Goal: Check status

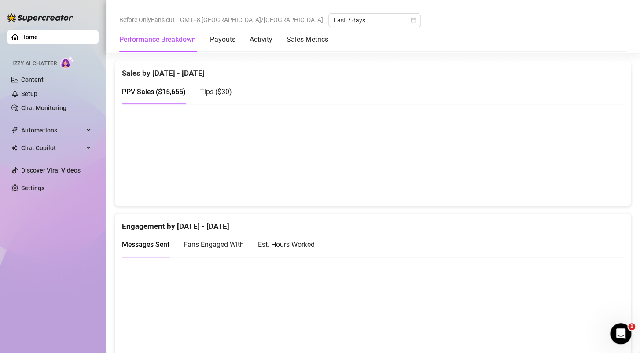
scroll to position [440, 0]
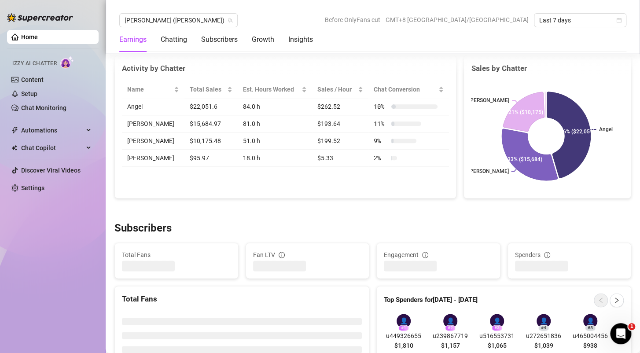
scroll to position [352, 0]
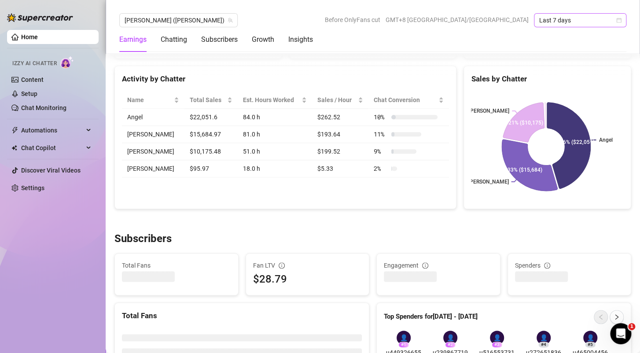
click at [614, 20] on span "Last 7 days" at bounding box center [580, 20] width 82 height 13
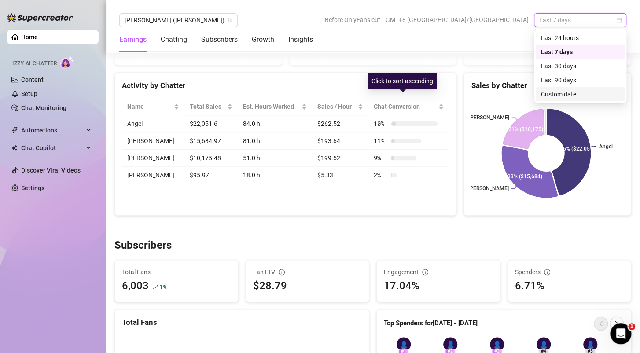
scroll to position [358, 0]
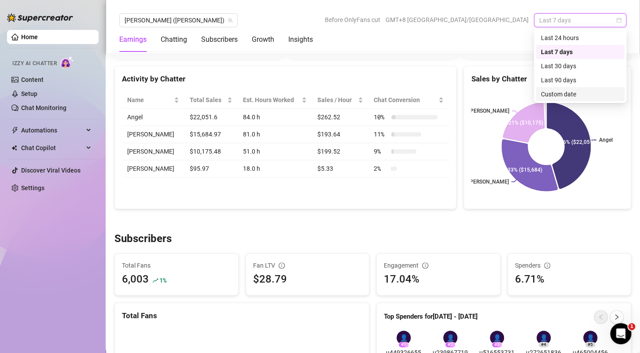
click at [549, 96] on div "Custom date" at bounding box center [580, 94] width 78 height 10
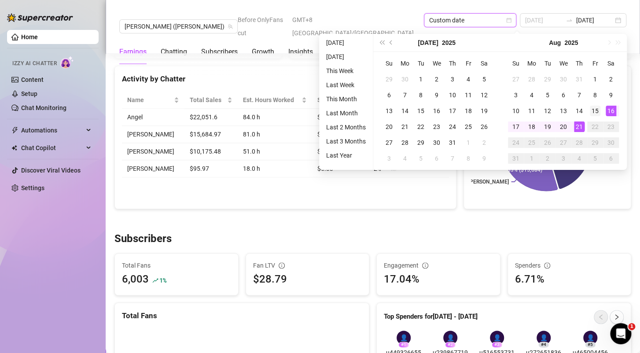
type input "[DATE]"
click at [595, 111] on div "15" at bounding box center [594, 111] width 11 height 11
click at [575, 126] on div "21" at bounding box center [579, 126] width 11 height 11
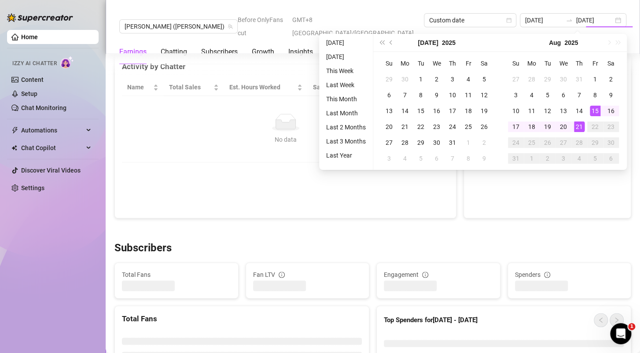
type input "[DATE]"
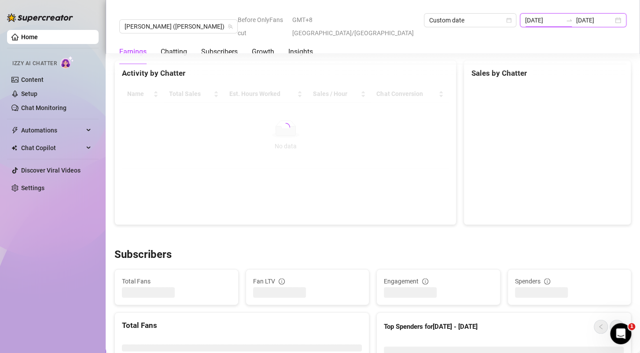
click at [530, 25] on input "[DATE]" at bounding box center [543, 20] width 37 height 10
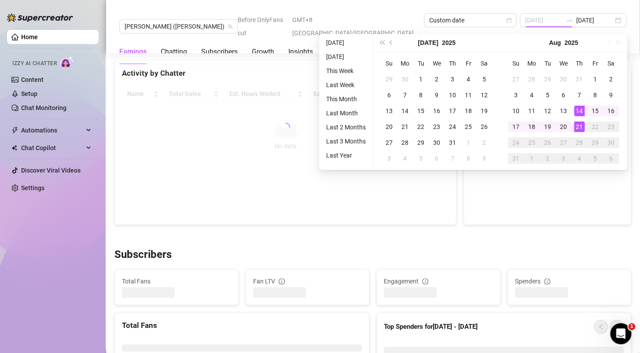
click at [577, 123] on div "21" at bounding box center [579, 126] width 11 height 11
click at [574, 123] on div "21" at bounding box center [579, 126] width 11 height 11
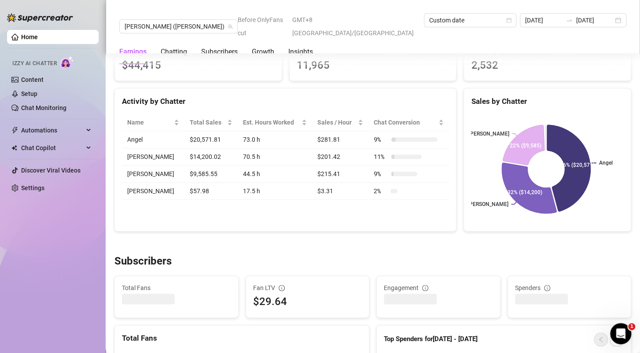
scroll to position [308, 0]
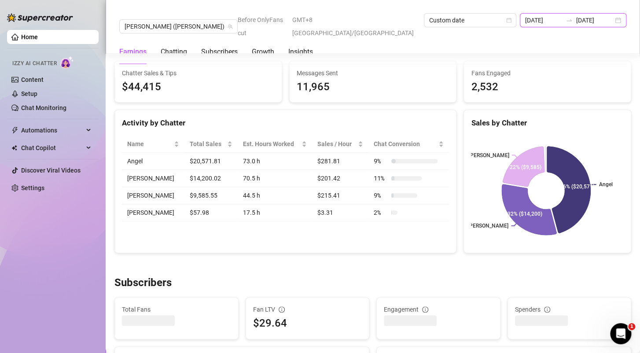
click at [529, 21] on input "[DATE]" at bounding box center [543, 20] width 37 height 10
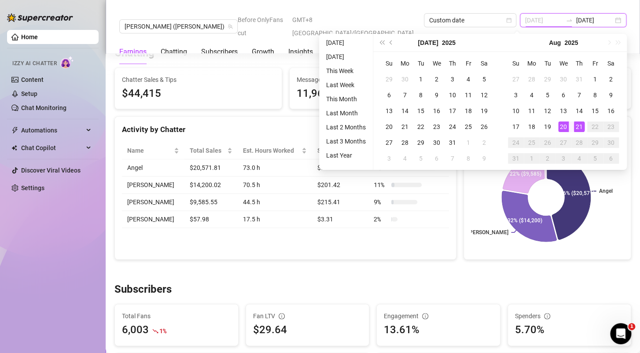
type input "[DATE]"
click at [579, 128] on div "21" at bounding box center [579, 126] width 11 height 11
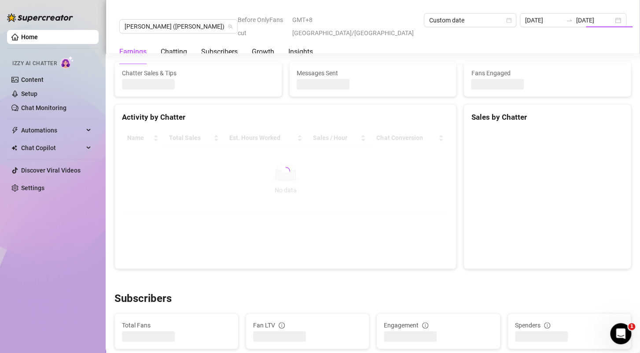
type input "[DATE]"
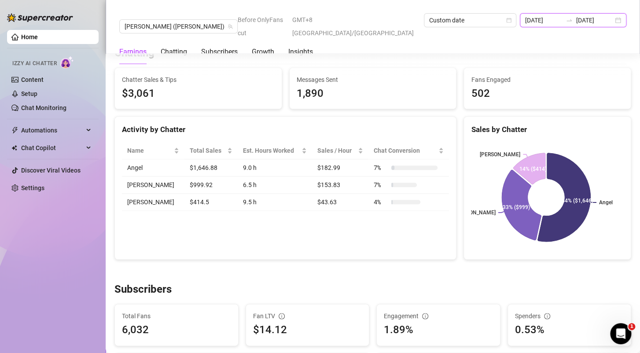
click at [525, 21] on input "[DATE]" at bounding box center [543, 20] width 37 height 10
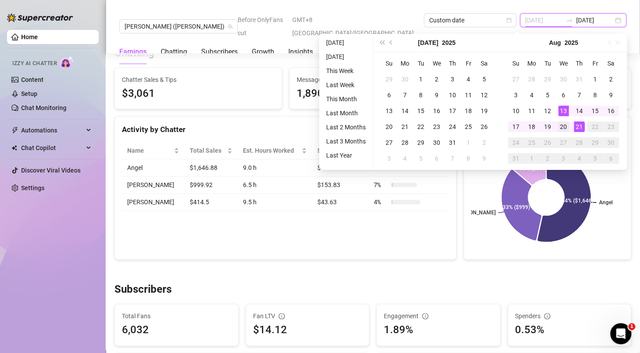
type input "[DATE]"
click at [563, 125] on div "20" at bounding box center [563, 126] width 11 height 11
type input "[DATE]"
click at [561, 123] on div "20" at bounding box center [563, 126] width 11 height 11
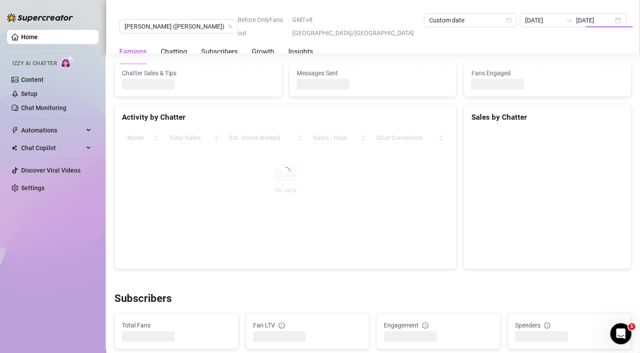
type input "[DATE]"
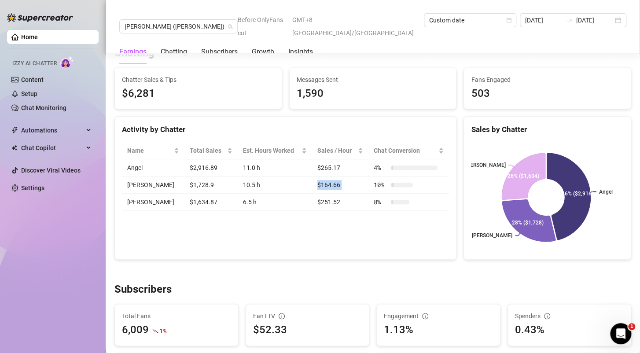
drag, startPoint x: 311, startPoint y: 186, endPoint x: 291, endPoint y: 196, distance: 22.8
click at [357, 188] on tr "Matt $1,728.9 10.5 h $164.66 10 %" at bounding box center [285, 184] width 327 height 17
drag, startPoint x: 294, startPoint y: 199, endPoint x: 348, endPoint y: 209, distance: 55.1
click at [351, 209] on tr "[PERSON_NAME] $1,634.87 6.5 h $251.52 8 %" at bounding box center [285, 202] width 327 height 17
click at [519, 13] on div "[DATE] [DATE]" at bounding box center [572, 20] width 106 height 14
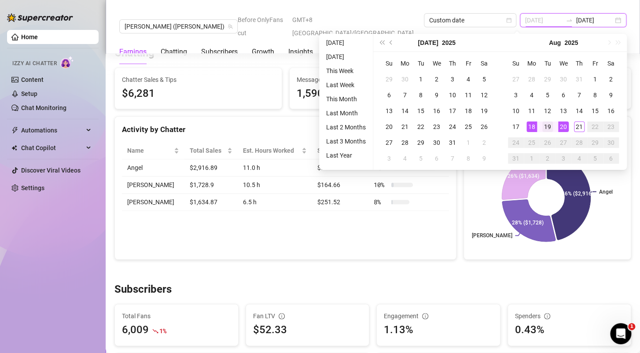
type input "[DATE]"
click at [550, 126] on div "19" at bounding box center [547, 126] width 11 height 11
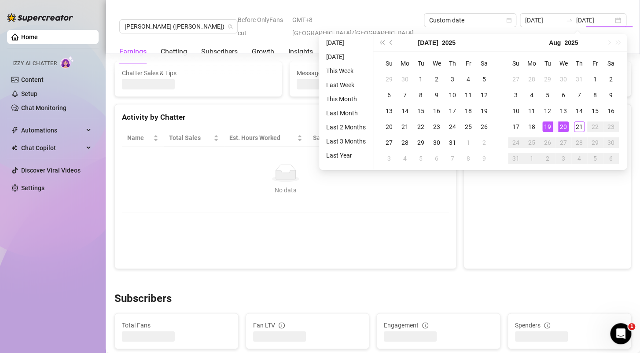
type input "[DATE]"
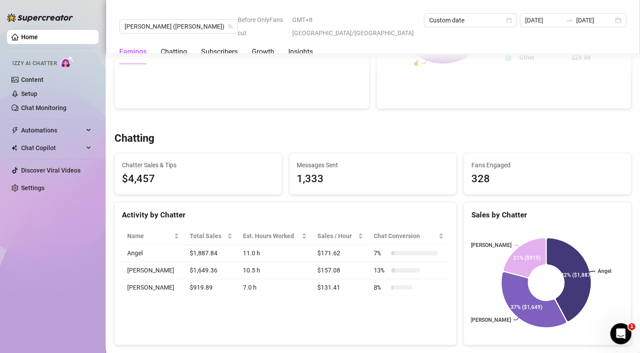
scroll to position [220, 0]
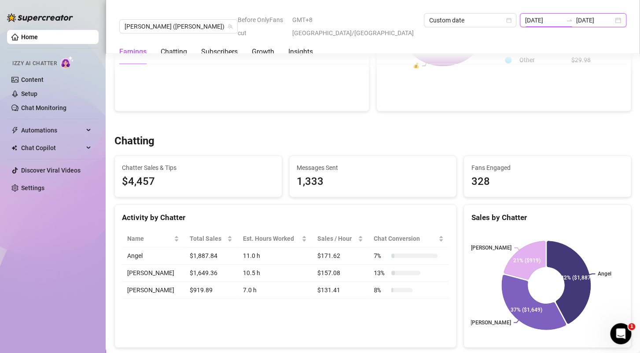
click at [525, 18] on input "[DATE]" at bounding box center [543, 20] width 37 height 10
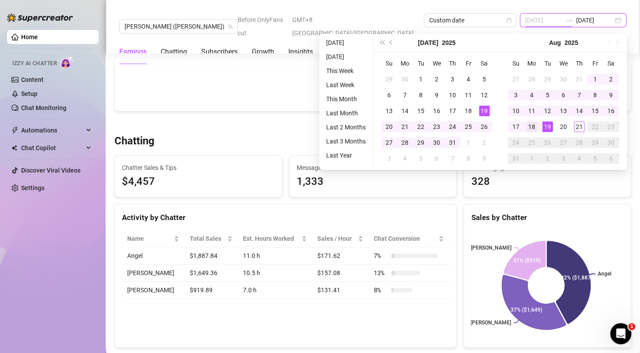
type input "[DATE]"
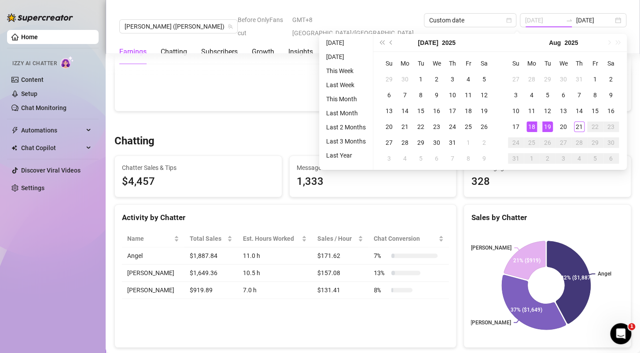
click at [534, 123] on div "18" at bounding box center [531, 126] width 11 height 11
click at [534, 125] on div "18" at bounding box center [531, 126] width 11 height 11
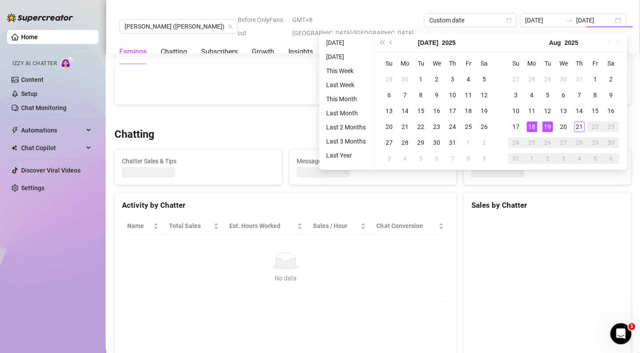
type input "[DATE]"
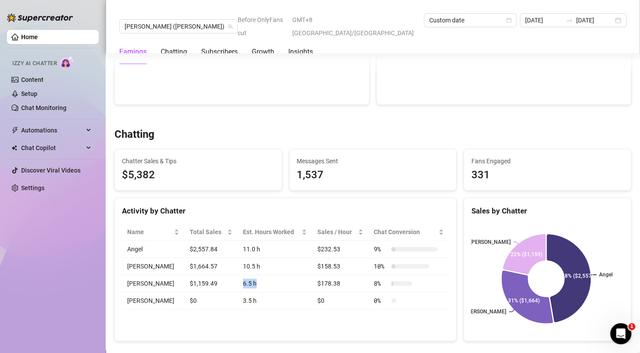
drag, startPoint x: 274, startPoint y: 290, endPoint x: 224, endPoint y: 286, distance: 49.4
click at [224, 286] on tr "[PERSON_NAME] $1,159.49 6.5 h $178.38 8 %" at bounding box center [285, 283] width 327 height 17
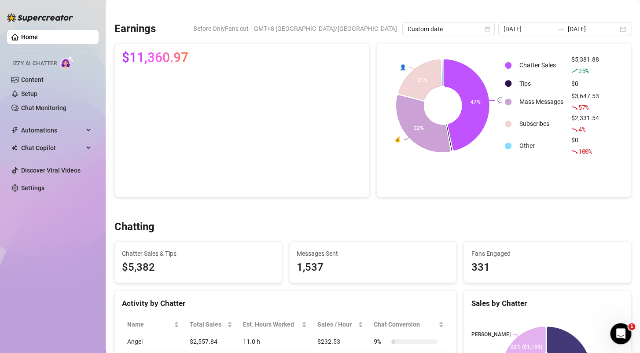
scroll to position [0, 0]
